Goal: Task Accomplishment & Management: Manage account settings

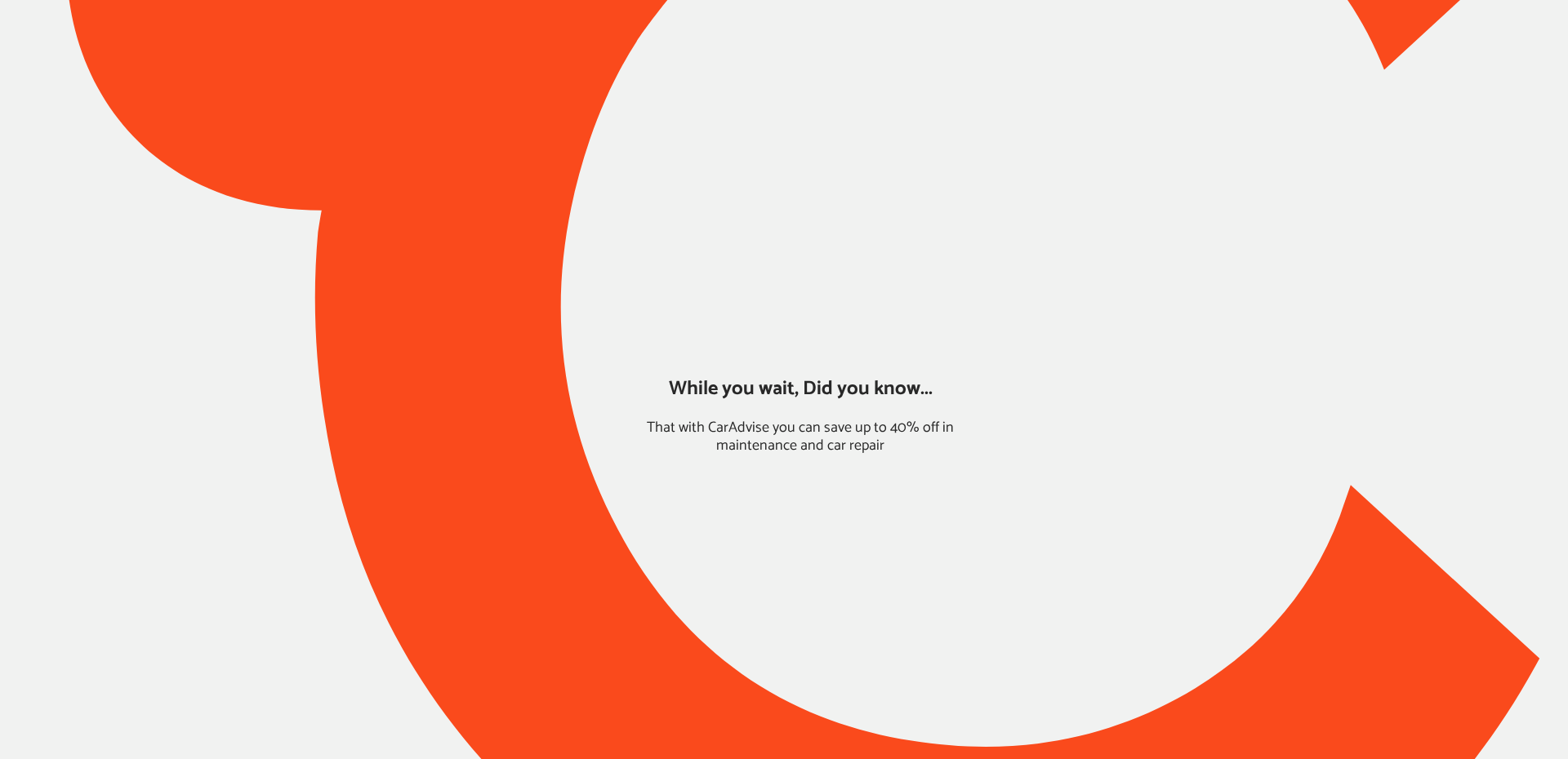
type input "*****"
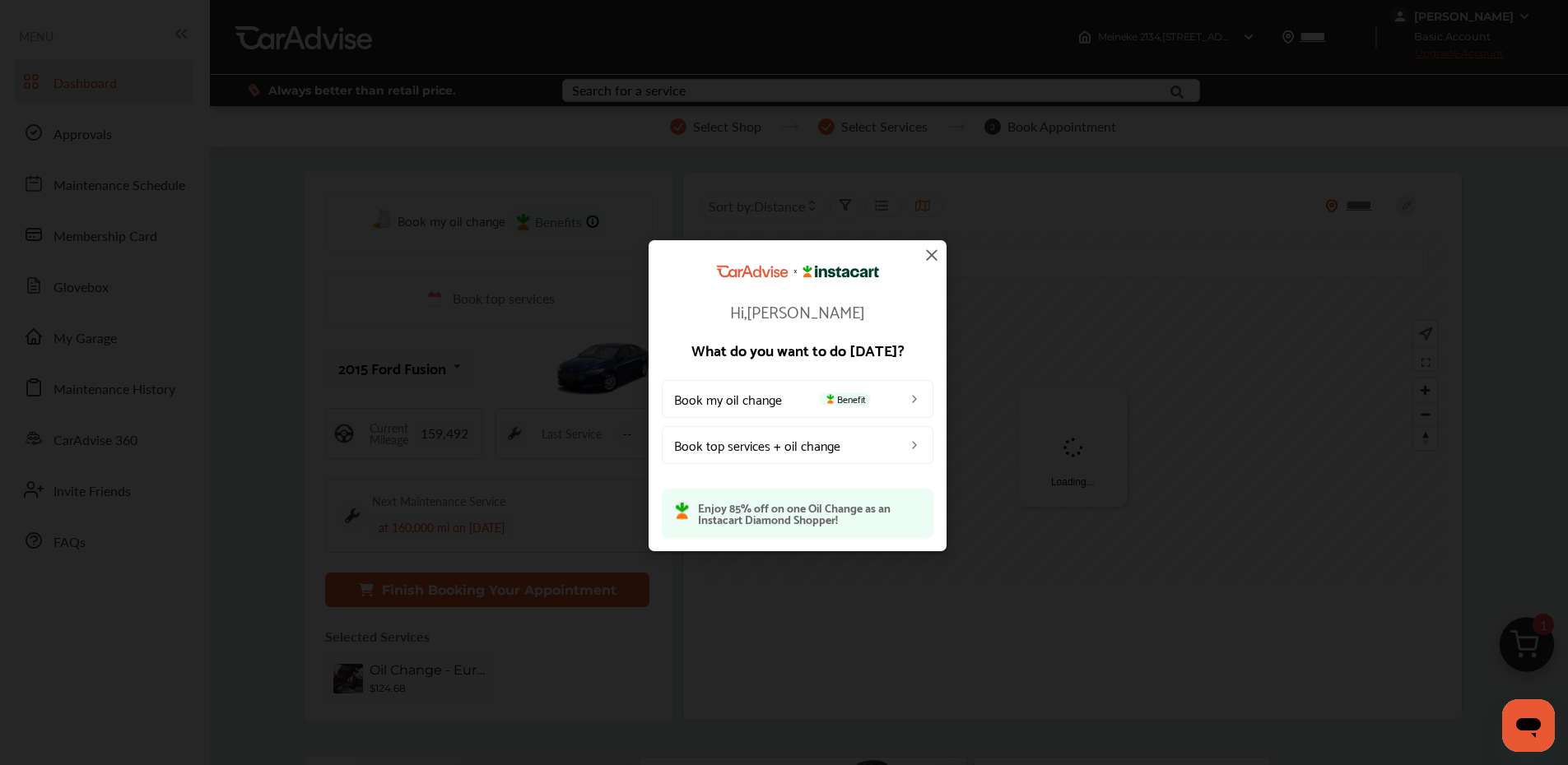
click at [932, 252] on img at bounding box center [931, 254] width 19 height 19
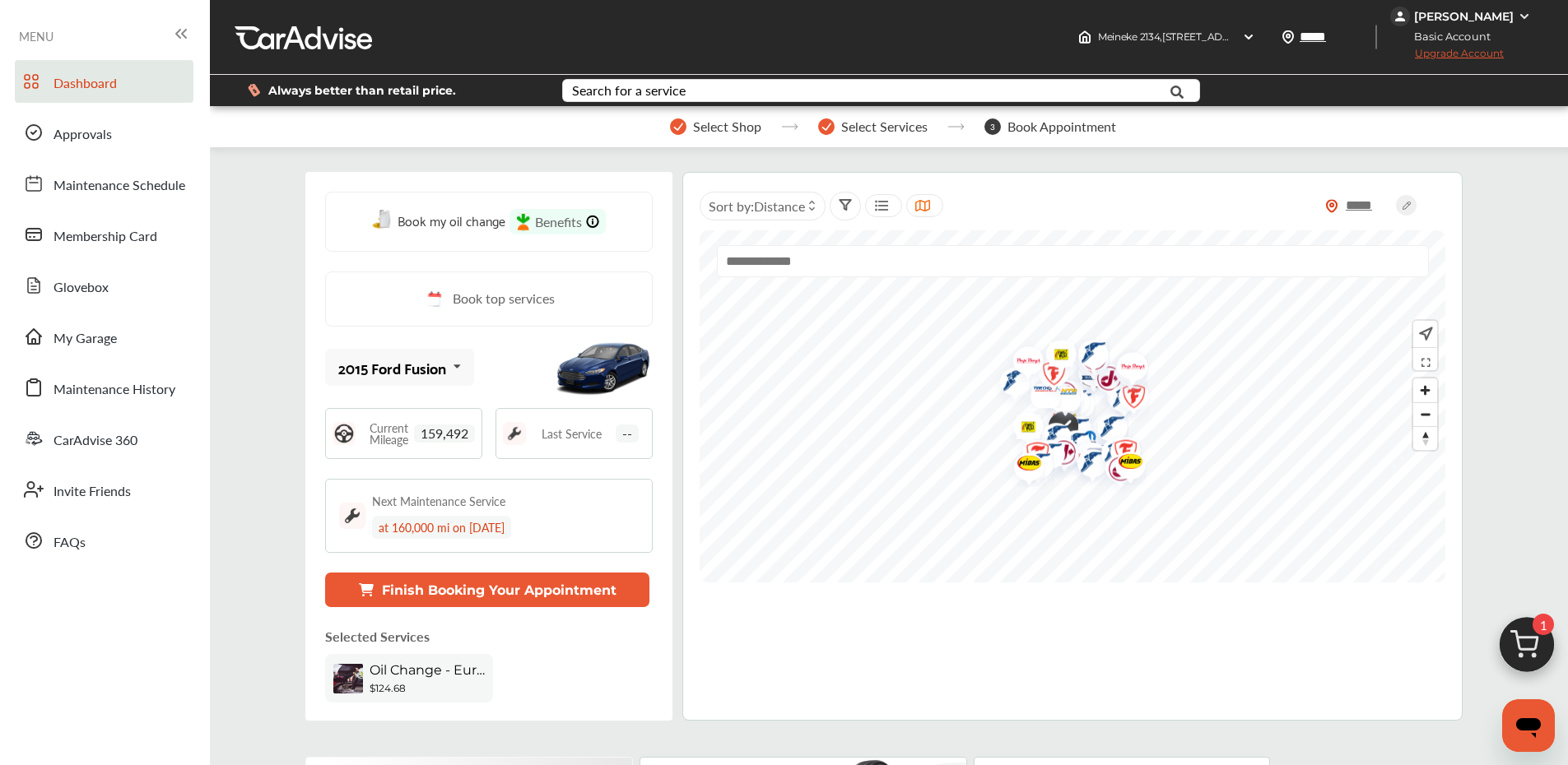
click at [1520, 18] on img at bounding box center [1524, 17] width 13 height 13
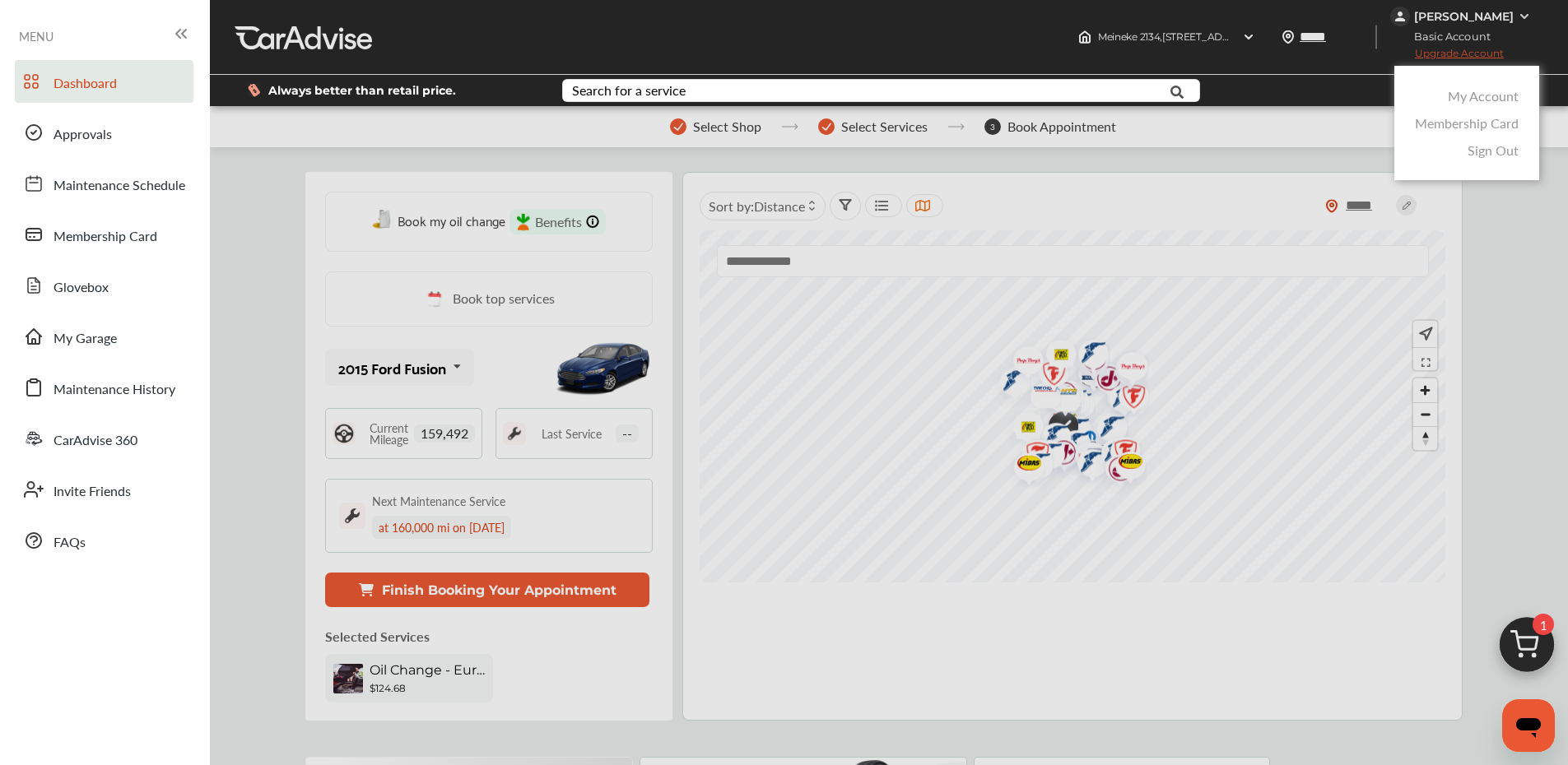
click at [1477, 94] on link "My Account" at bounding box center [1483, 96] width 71 height 19
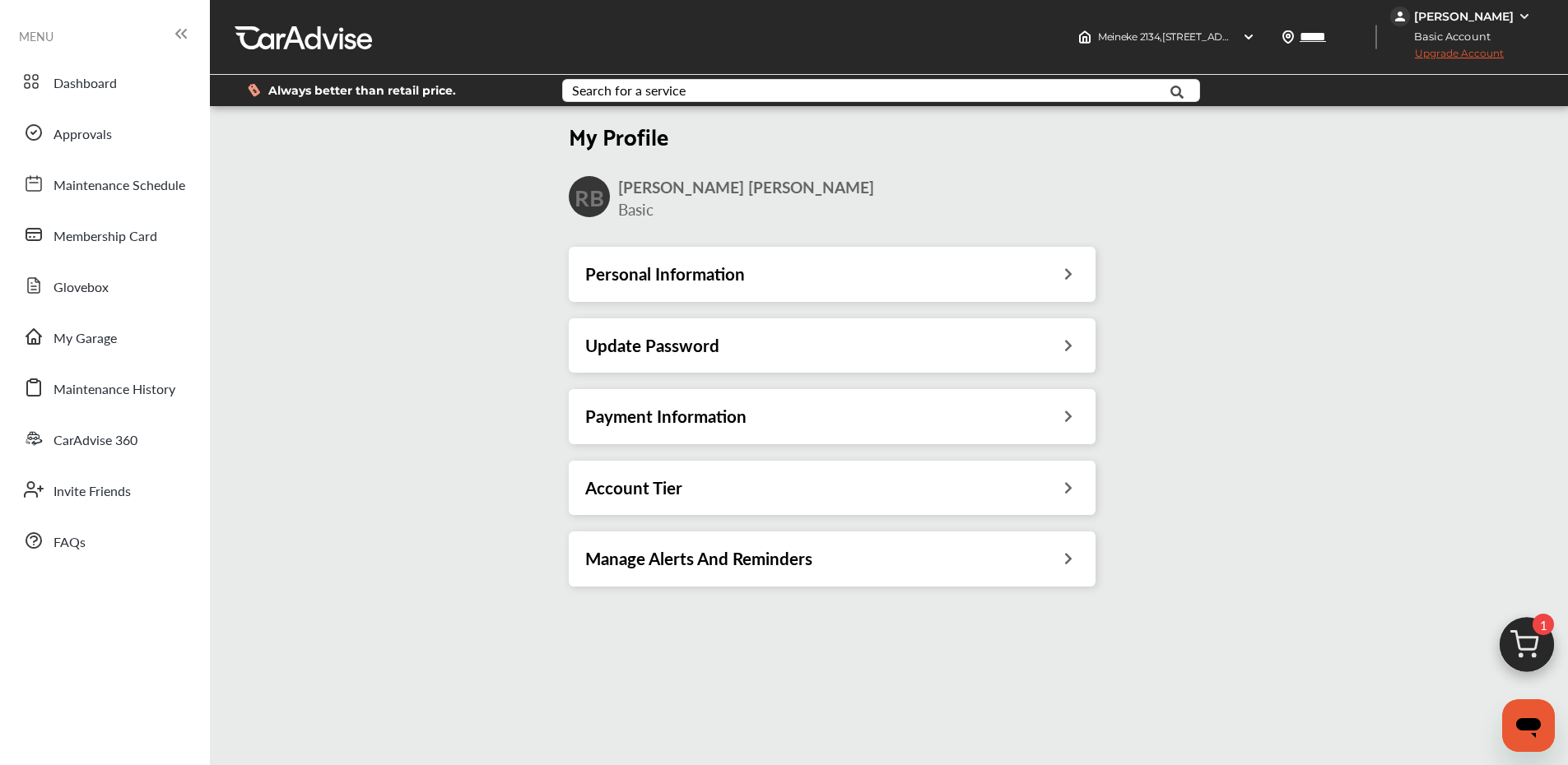
click at [700, 344] on h3 "Update Password" at bounding box center [651, 345] width 134 height 21
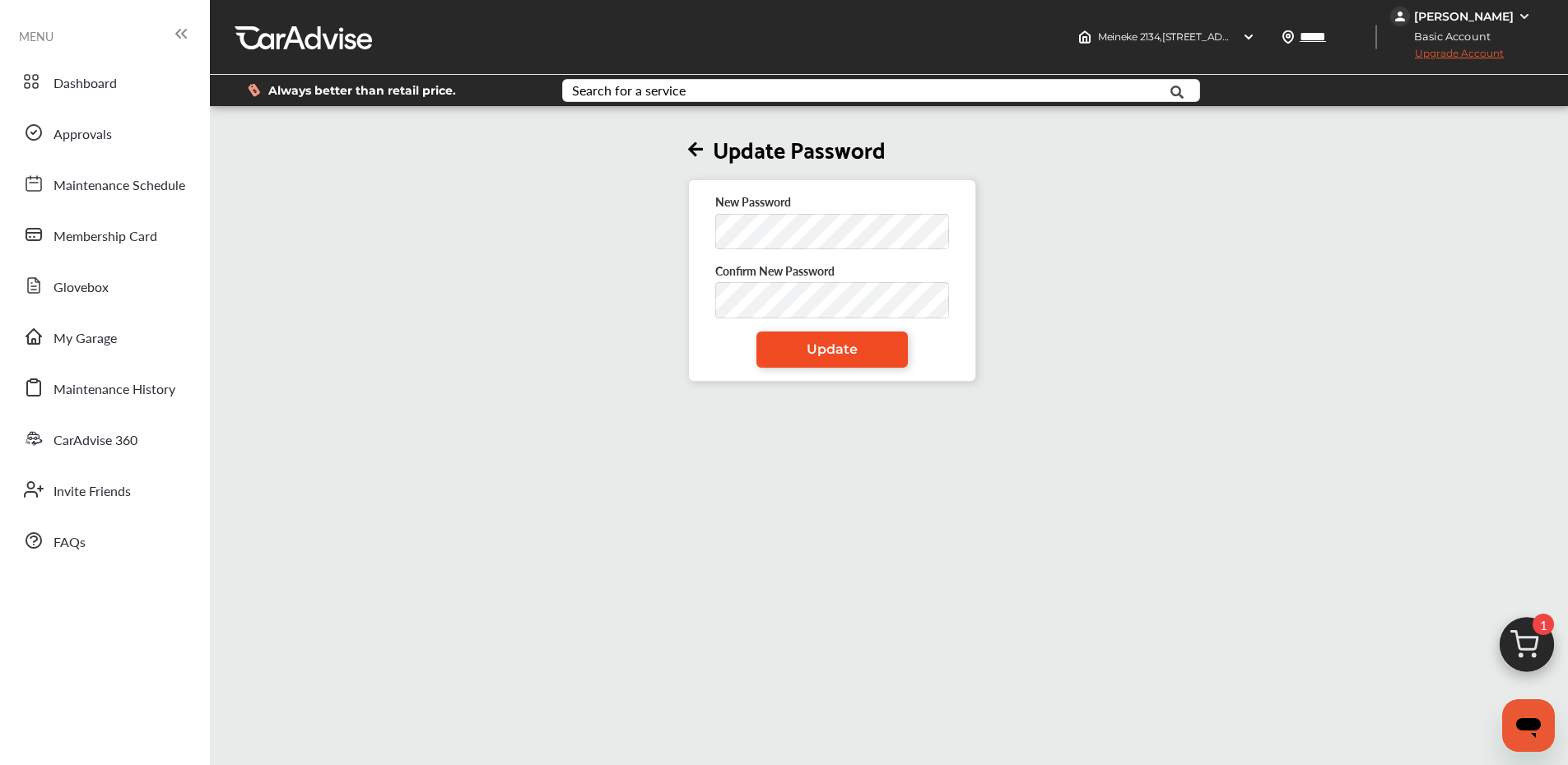
click at [765, 347] on link "Update" at bounding box center [832, 350] width 152 height 36
